Goal: Information Seeking & Learning: Learn about a topic

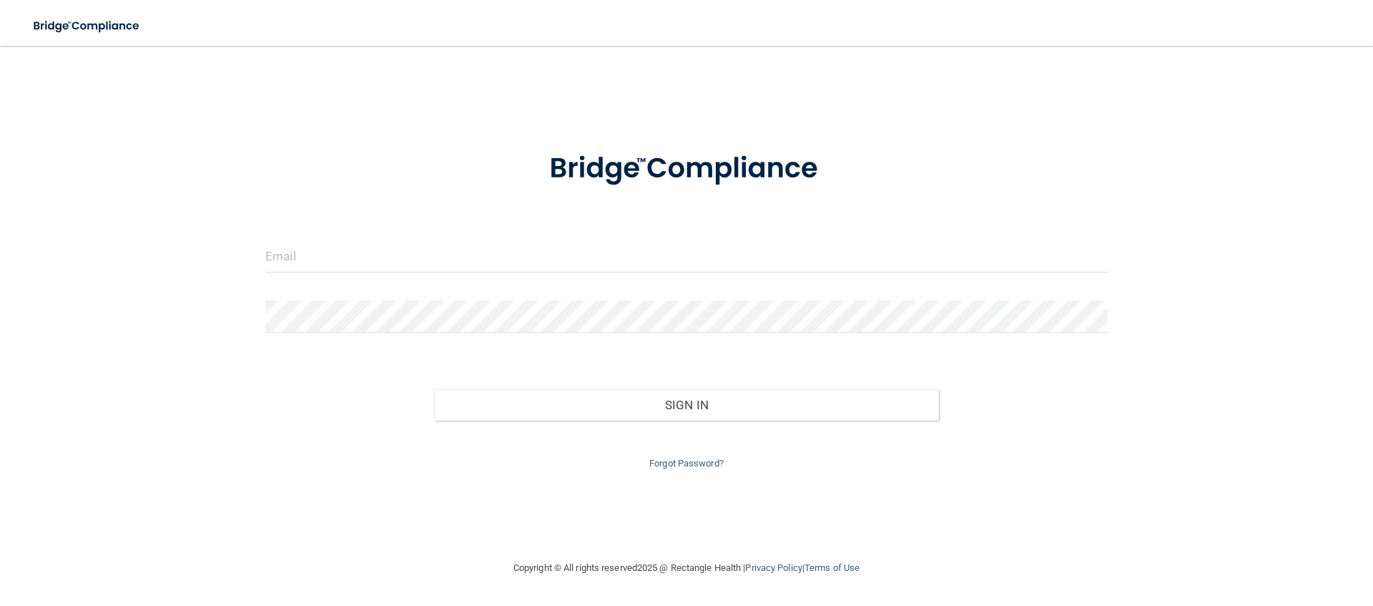
click at [321, 253] on input "email" at bounding box center [686, 256] width 842 height 32
type input "[EMAIL_ADDRESS][DOMAIN_NAME]"
click at [666, 406] on button "Sign In" at bounding box center [687, 404] width 506 height 31
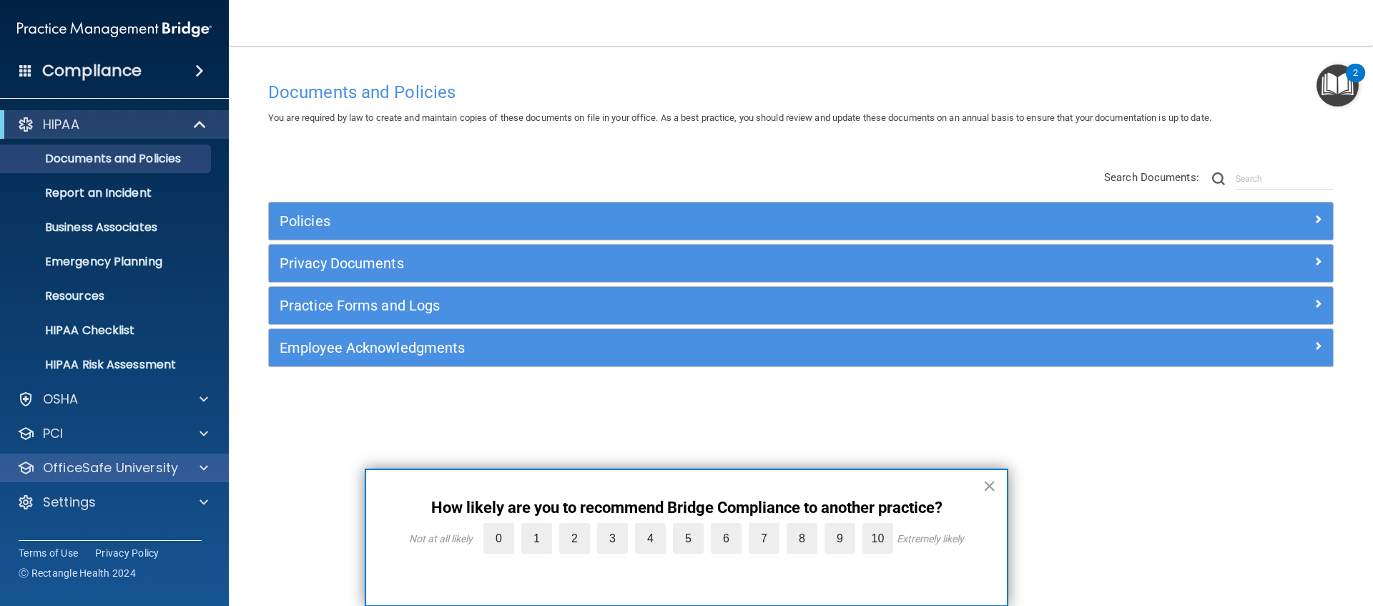
click at [197, 476] on div at bounding box center [202, 467] width 36 height 17
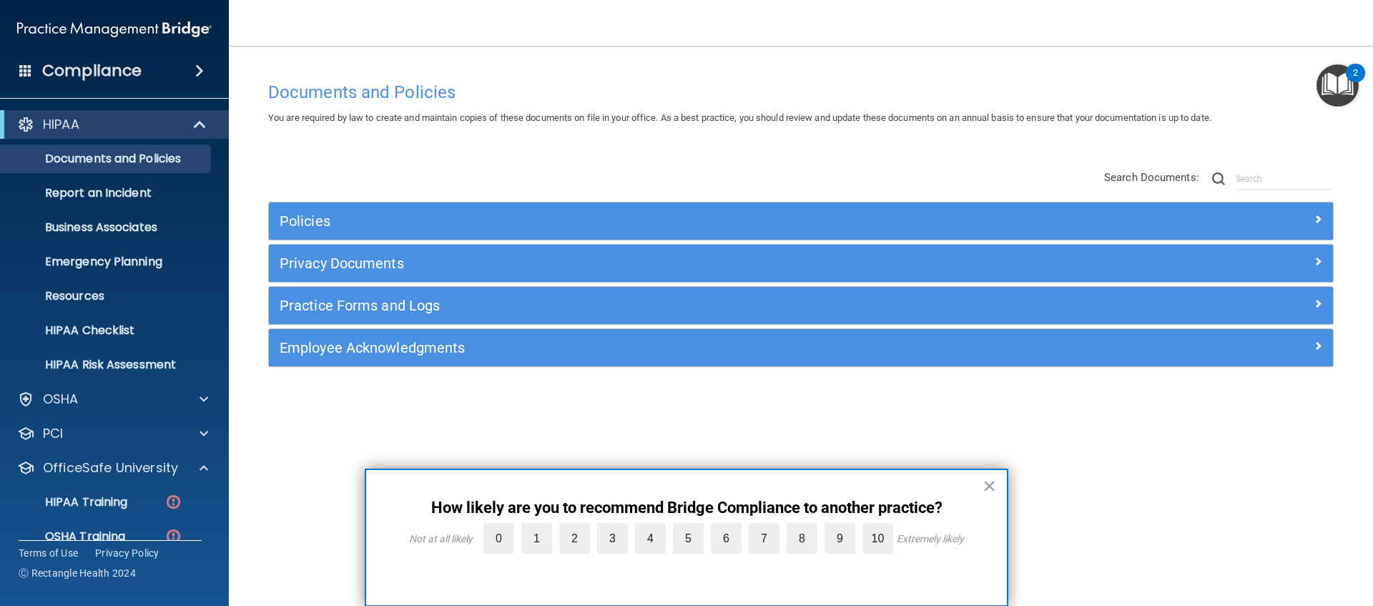
scroll to position [91, 0]
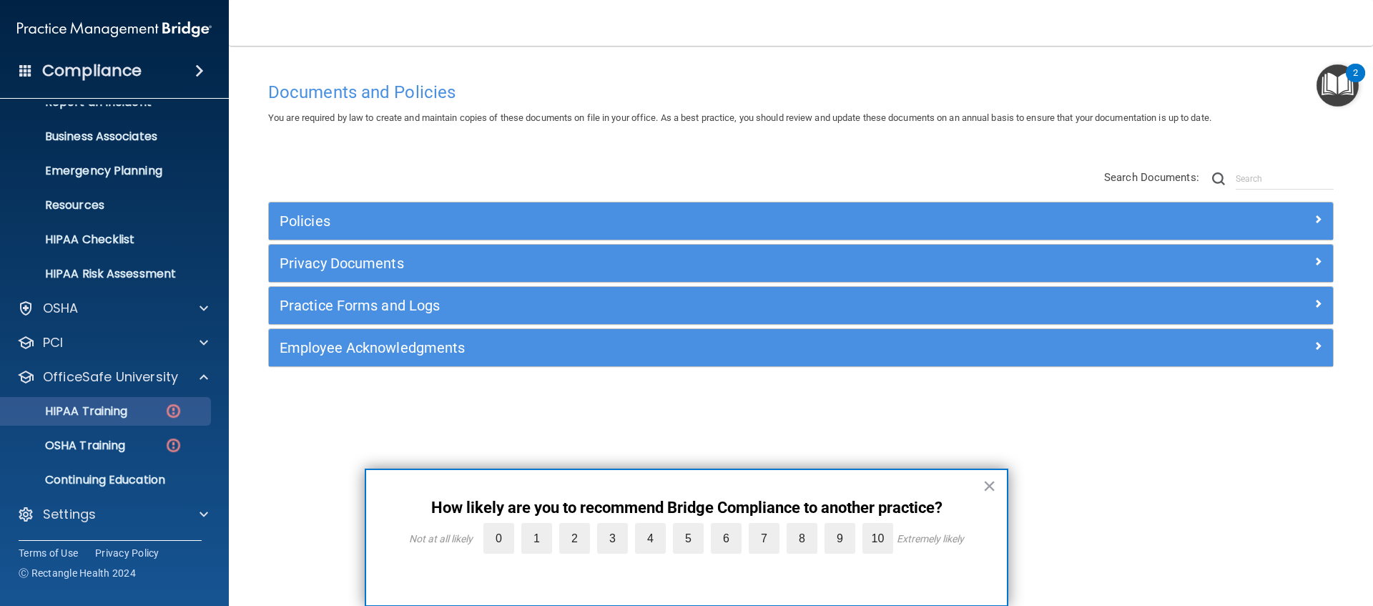
click at [152, 406] on div "HIPAA Training" at bounding box center [106, 411] width 195 height 14
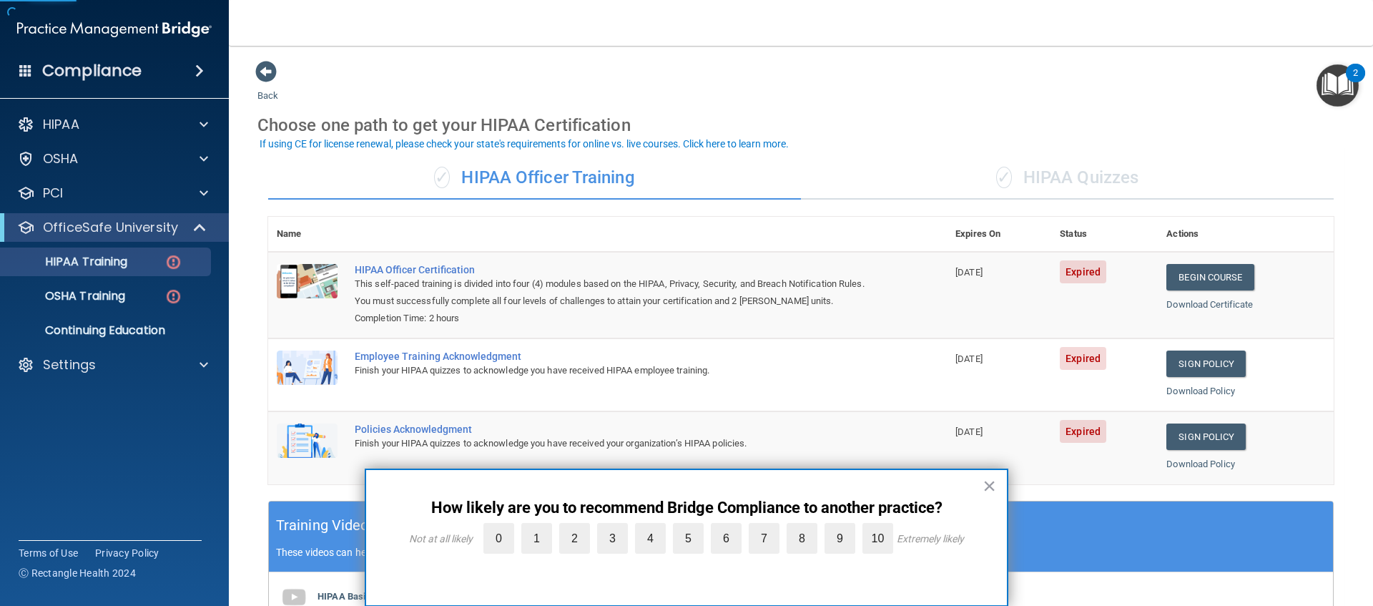
scroll to position [27, 0]
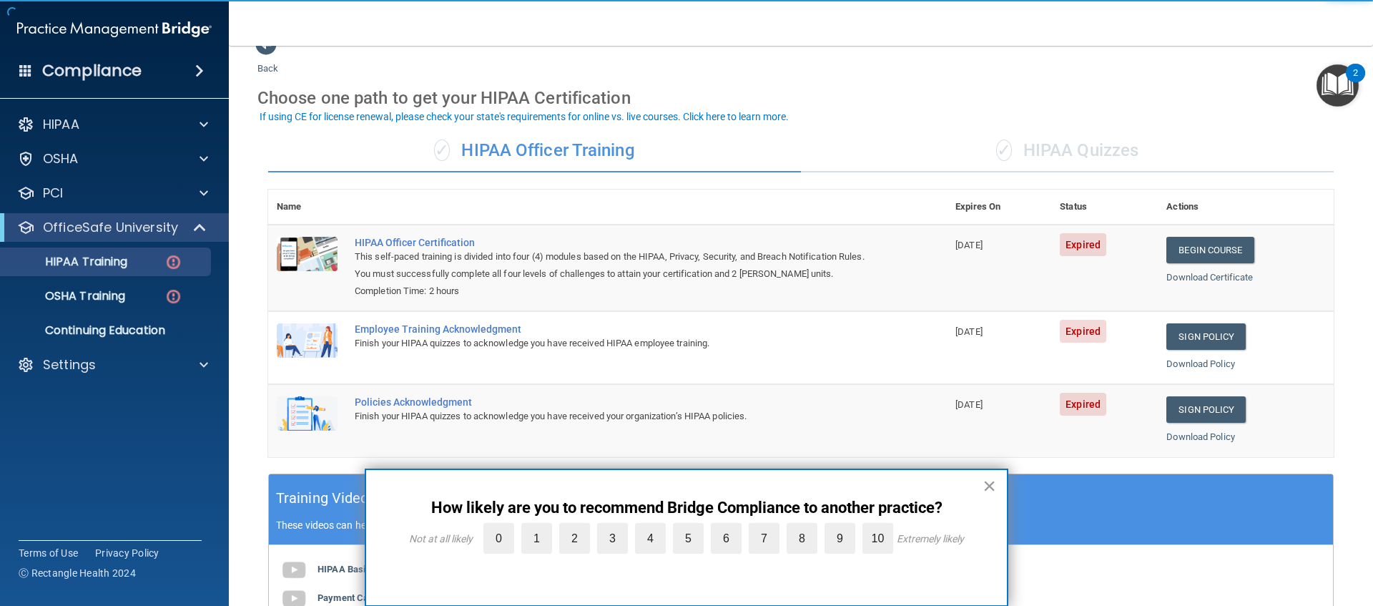
click at [993, 493] on button "×" at bounding box center [990, 485] width 14 height 23
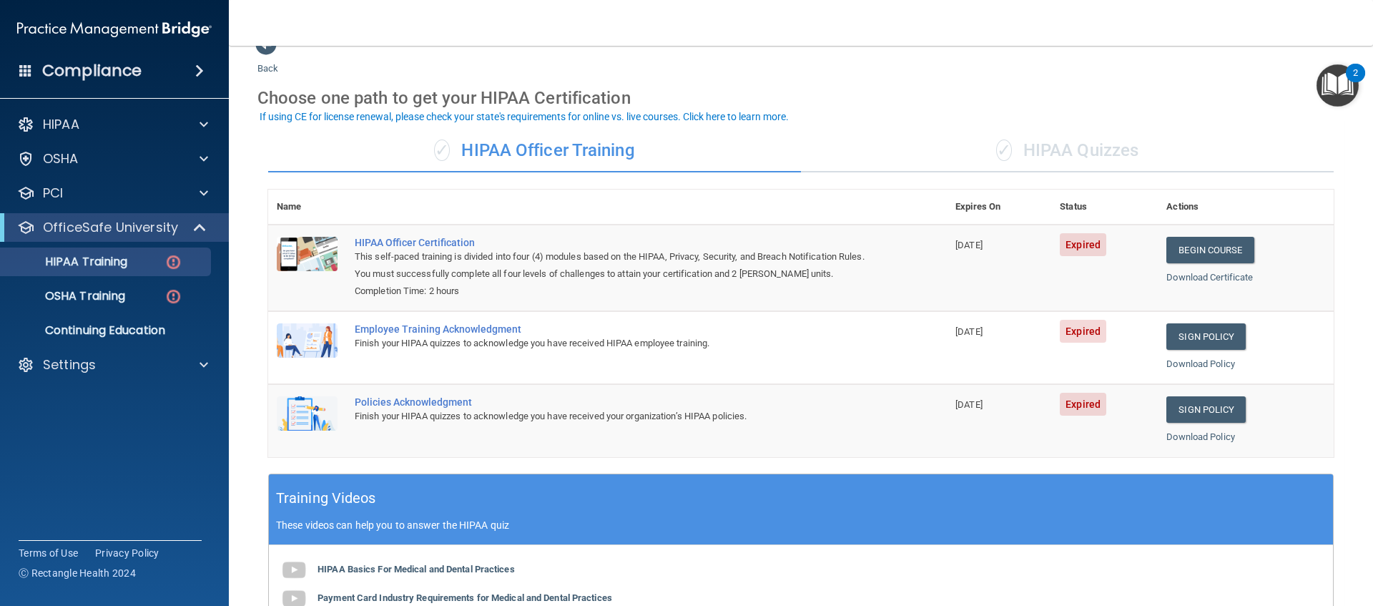
scroll to position [54, 0]
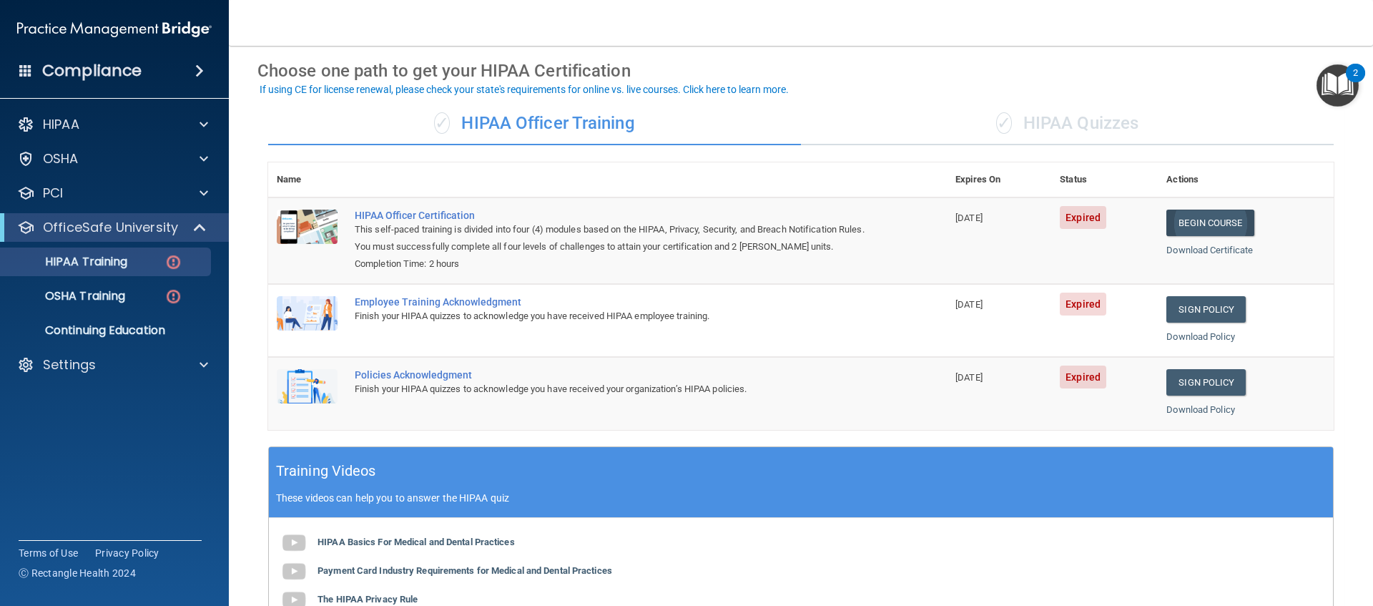
click at [1201, 221] on link "Begin Course" at bounding box center [1209, 223] width 87 height 26
